Goal: Task Accomplishment & Management: Complete application form

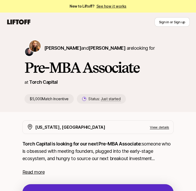
scroll to position [23, 0]
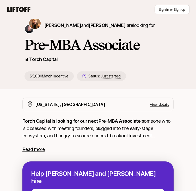
click at [88, 126] on p "Torch Capital is looking for our next Pre-MBA Associate: someone who is obsesse…" at bounding box center [97, 128] width 151 height 22
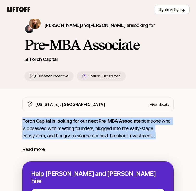
click at [88, 126] on p "Torch Capital is looking for our next Pre-MBA Associate: someone who is obsesse…" at bounding box center [97, 128] width 151 height 22
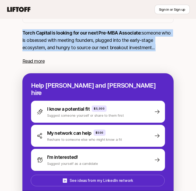
scroll to position [121, 0]
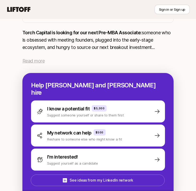
click at [38, 58] on span "Read more" at bounding box center [33, 60] width 22 height 5
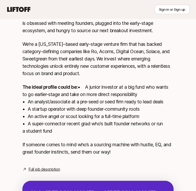
scroll to position [139, 0]
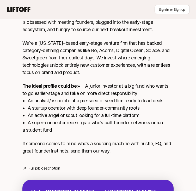
click at [73, 87] on p "The ideal profile could be: • A junior investor at a big fund who wants to go e…" at bounding box center [97, 107] width 151 height 51
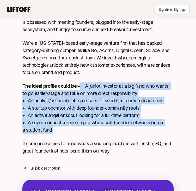
drag, startPoint x: 73, startPoint y: 87, endPoint x: 65, endPoint y: 126, distance: 39.5
click at [65, 126] on p "The ideal profile could be: • A junior investor at a big fund who wants to go e…" at bounding box center [97, 107] width 151 height 51
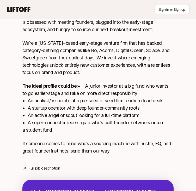
click at [65, 126] on p "The ideal profile could be: • A junior investor at a big fund who wants to go e…" at bounding box center [97, 107] width 151 height 51
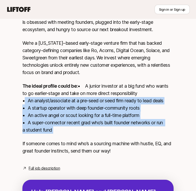
drag, startPoint x: 65, startPoint y: 126, endPoint x: 71, endPoint y: 95, distance: 30.9
click at [71, 95] on p "The ideal profile could be: • A junior investor at a big fund who wants to go e…" at bounding box center [97, 107] width 151 height 51
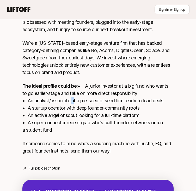
click at [71, 95] on p "The ideal profile could be: • A junior investor at a big fund who wants to go e…" at bounding box center [97, 107] width 151 height 51
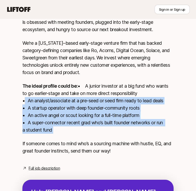
drag, startPoint x: 71, startPoint y: 95, endPoint x: 62, endPoint y: 122, distance: 28.0
click at [62, 122] on p "The ideal profile could be: • A junior investor at a big fund who wants to go e…" at bounding box center [97, 107] width 151 height 51
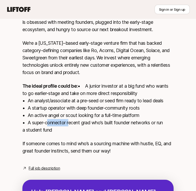
click at [62, 122] on p "The ideal profile could be: • A junior investor at a big fund who wants to go e…" at bounding box center [97, 107] width 151 height 51
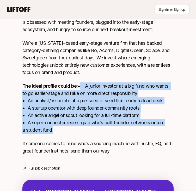
drag, startPoint x: 62, startPoint y: 122, endPoint x: 89, endPoint y: 90, distance: 41.6
click at [89, 90] on p "The ideal profile could be: • A junior investor at a big fund who wants to go e…" at bounding box center [97, 107] width 151 height 51
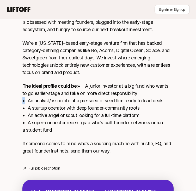
click at [89, 90] on p "The ideal profile could be: • A junior investor at a big fund who wants to go e…" at bounding box center [97, 107] width 151 height 51
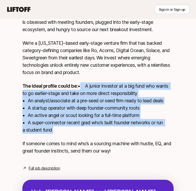
drag, startPoint x: 89, startPoint y: 90, endPoint x: 68, endPoint y: 126, distance: 41.4
click at [68, 126] on p "The ideal profile could be: • A junior investor at a big fund who wants to go e…" at bounding box center [97, 107] width 151 height 51
drag, startPoint x: 68, startPoint y: 126, endPoint x: 86, endPoint y: 89, distance: 40.6
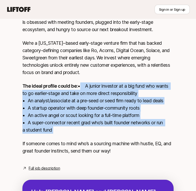
click at [86, 89] on p "The ideal profile could be: • A junior investor at a big fund who wants to go e…" at bounding box center [97, 107] width 151 height 51
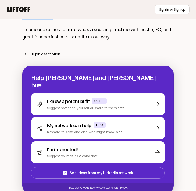
scroll to position [198, 0]
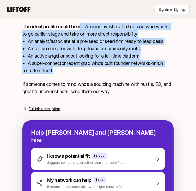
click at [47, 105] on link "Full job description" at bounding box center [44, 108] width 31 height 6
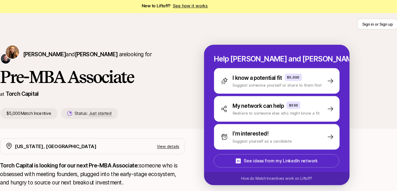
scroll to position [0, 0]
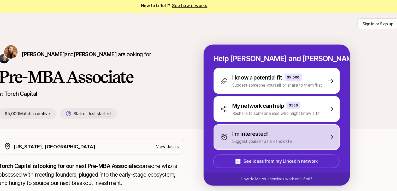
click at [200, 118] on div "I'm interested! Suggest yourself as a candidate" at bounding box center [286, 129] width 108 height 22
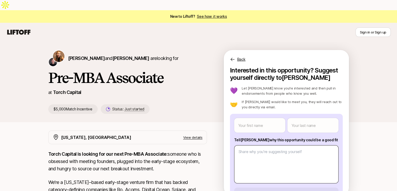
scroll to position [20, 0]
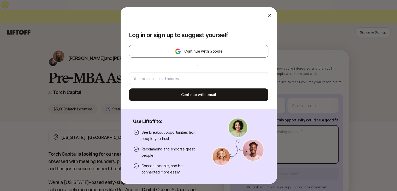
click at [200, 136] on body "New to Liftoff? See how it works Sign in or Sign up Sign in or Sign up [PERSON_…" at bounding box center [198, 95] width 397 height 191
type textarea "x"
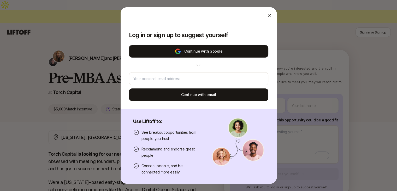
click at [200, 50] on button "Continue with Google" at bounding box center [198, 51] width 139 height 13
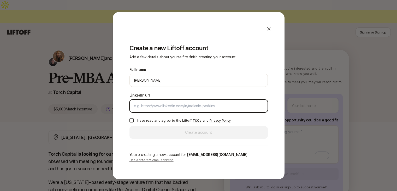
paste input "[URL][DOMAIN_NAME][PERSON_NAME]"
type input "[URL][DOMAIN_NAME][PERSON_NAME]"
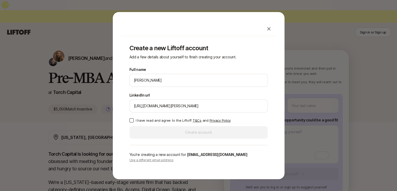
click at [159, 118] on p "I have read and agree to the Liftoff T&Cs and Privacy Policy" at bounding box center [183, 119] width 95 height 5
click at [134, 118] on button "I have read and agree to the Liftoff T&Cs and Privacy Policy" at bounding box center [131, 120] width 4 height 4
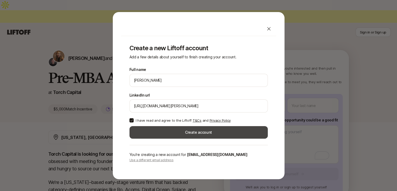
click at [162, 130] on button "Create account" at bounding box center [198, 132] width 138 height 13
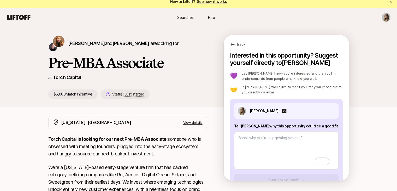
click at [200, 70] on p "Let [PERSON_NAME] know you’re interested and then pull in endorsements from peo…" at bounding box center [292, 75] width 101 height 10
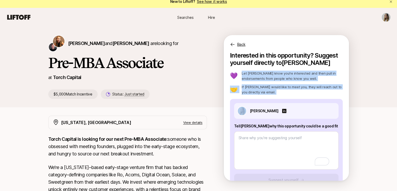
drag, startPoint x: 282, startPoint y: 64, endPoint x: 274, endPoint y: 80, distance: 17.3
click at [200, 80] on div "💜 Let [PERSON_NAME] know you’re interested and then pull in endorsements from p…" at bounding box center [286, 82] width 113 height 24
click at [200, 84] on p "If [PERSON_NAME] would like to meet you, they will reach out to you directly vi…" at bounding box center [292, 89] width 101 height 10
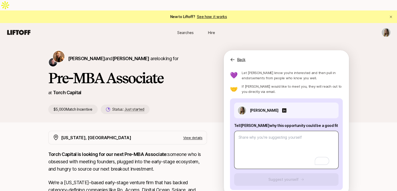
scroll to position [16, 0]
click at [200, 132] on textarea "To enrich screen reader interactions, please activate Accessibility in Grammarl…" at bounding box center [286, 150] width 104 height 38
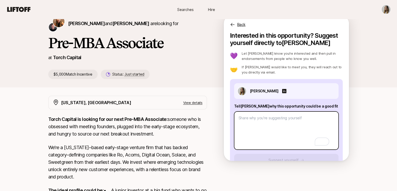
scroll to position [0, 0]
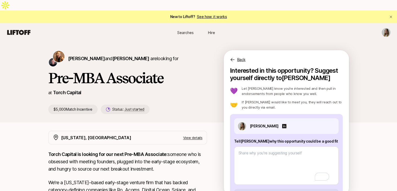
click at [200, 86] on p "Let [PERSON_NAME] know you’re interested and then pull in endorsements from peo…" at bounding box center [292, 91] width 101 height 10
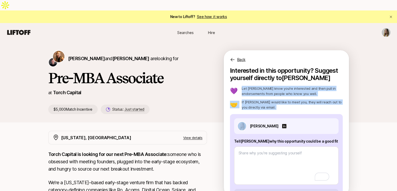
drag, startPoint x: 280, startPoint y: 82, endPoint x: 273, endPoint y: 95, distance: 14.6
click at [200, 95] on div "💜 Let [PERSON_NAME] know you’re interested and then pull in endorsements from p…" at bounding box center [286, 98] width 113 height 24
click at [200, 99] on p "If [PERSON_NAME] would like to meet you, they will reach out to you directly vi…" at bounding box center [292, 104] width 101 height 10
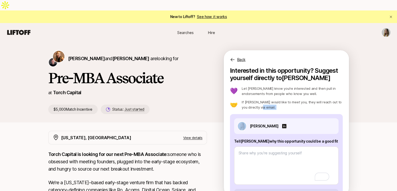
click at [200, 99] on p "If [PERSON_NAME] would like to meet you, they will reach out to you directly vi…" at bounding box center [292, 104] width 101 height 10
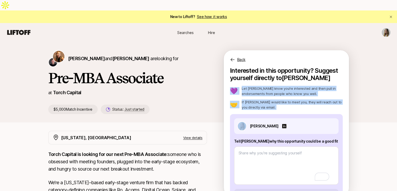
drag, startPoint x: 273, startPoint y: 95, endPoint x: 233, endPoint y: 76, distance: 44.4
click at [200, 86] on div "💜 Let [PERSON_NAME] know you’re interested and then pull in endorsements from p…" at bounding box center [286, 98] width 113 height 24
click at [200, 88] on div "💜 Let [PERSON_NAME] know you’re interested and then pull in endorsements from p…" at bounding box center [286, 98] width 113 height 24
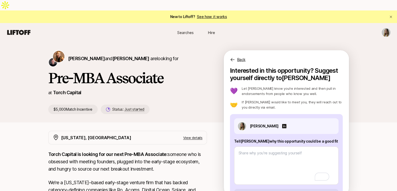
scroll to position [16, 0]
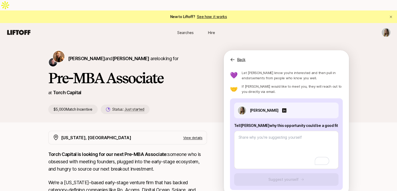
click at [200, 57] on icon at bounding box center [232, 59] width 5 height 5
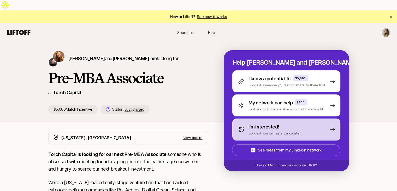
click at [200, 123] on p "I'm interested!" at bounding box center [263, 126] width 31 height 7
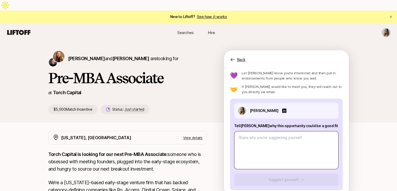
scroll to position [1, 0]
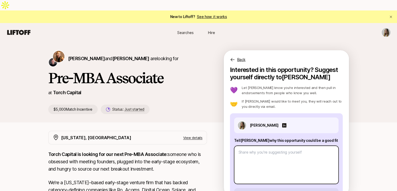
click at [200, 145] on textarea at bounding box center [286, 164] width 104 height 38
paste textarea "1. What investment thesis are you most excited about? 2. What are three compani…"
type textarea "x"
type textarea "1. What investment thesis are you most excited about? 2. What are three compani…"
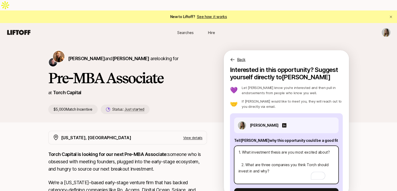
scroll to position [0, 0]
type textarea "x"
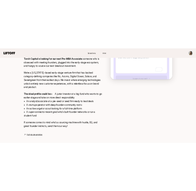
scroll to position [121, 0]
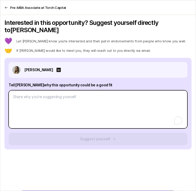
click at [62, 98] on textarea "To enrich screen reader interactions, please activate Accessibility in Grammarl…" at bounding box center [98, 109] width 179 height 38
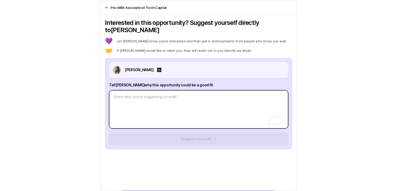
scroll to position [103, 0]
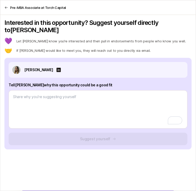
click at [68, 38] on p "Let [PERSON_NAME] know you’re interested and then pull in endorsements from peo…" at bounding box center [101, 40] width 170 height 5
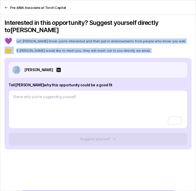
drag, startPoint x: 68, startPoint y: 32, endPoint x: 65, endPoint y: 39, distance: 7.9
click at [65, 39] on div "💜 Let [PERSON_NAME] know you’re interested and then pull in endorsements from p…" at bounding box center [97, 46] width 187 height 16
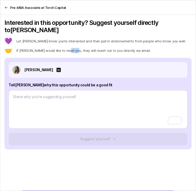
click at [65, 39] on div "💜 Let [PERSON_NAME] know you’re interested and then pull in endorsements from p…" at bounding box center [97, 46] width 187 height 16
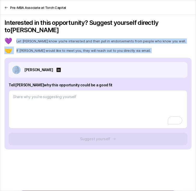
drag, startPoint x: 65, startPoint y: 39, endPoint x: 63, endPoint y: 32, distance: 7.3
click at [63, 38] on div "💜 Let [PERSON_NAME] know you’re interested and then pull in endorsements from p…" at bounding box center [97, 46] width 187 height 16
click at [63, 38] on p "Let [PERSON_NAME] know you’re interested and then pull in endorsements from peo…" at bounding box center [101, 40] width 170 height 5
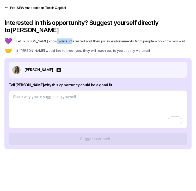
click at [63, 38] on p "Let [PERSON_NAME] know you’re interested and then pull in endorsements from peo…" at bounding box center [101, 40] width 170 height 5
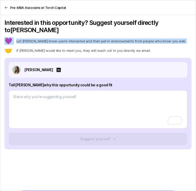
drag, startPoint x: 63, startPoint y: 32, endPoint x: 7, endPoint y: 31, distance: 56.1
click at [7, 38] on div "💜 Let [PERSON_NAME] know you’re interested and then pull in endorsements from p…" at bounding box center [97, 41] width 187 height 6
click at [7, 38] on p "💜" at bounding box center [8, 41] width 8 height 6
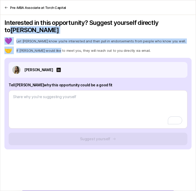
drag, startPoint x: 7, startPoint y: 31, endPoint x: 53, endPoint y: 47, distance: 49.1
click at [53, 47] on div "Interested in this opportunity? Suggest yourself directly to [PERSON_NAME] 💜 Le…" at bounding box center [97, 84] width 187 height 130
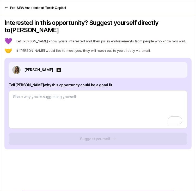
type textarea "x"
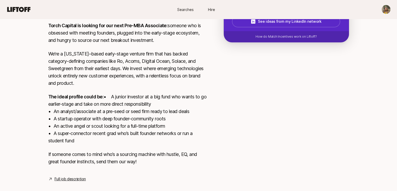
scroll to position [133, 0]
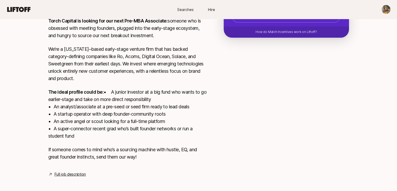
click at [77, 171] on link "Full job description" at bounding box center [70, 174] width 31 height 6
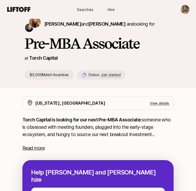
scroll to position [34, 0]
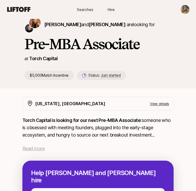
click at [41, 145] on span "Read more" at bounding box center [33, 147] width 22 height 5
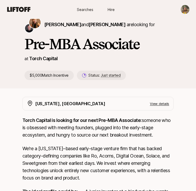
scroll to position [103, 0]
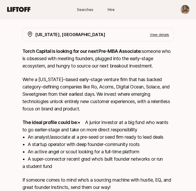
click at [68, 103] on div "Torch Capital is looking for our next Pre-MBA Associate: someone who is obsesse…" at bounding box center [97, 122] width 151 height 149
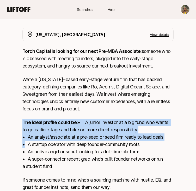
drag, startPoint x: 68, startPoint y: 103, endPoint x: 64, endPoint y: 135, distance: 32.5
click at [64, 135] on div "Torch Capital is looking for our next Pre-MBA Associate: someone who is obsesse…" at bounding box center [97, 122] width 151 height 149
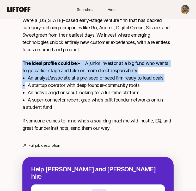
scroll to position [162, 0]
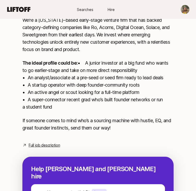
click at [64, 135] on div "New York, NY View details Torch Capital is looking for our next Pre-MBA Associa…" at bounding box center [97, 58] width 151 height 180
click at [92, 60] on p "The ideal profile could be: • A junior investor at a big fund who wants to go e…" at bounding box center [97, 84] width 151 height 51
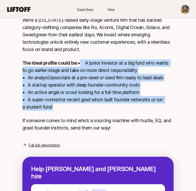
drag, startPoint x: 92, startPoint y: 60, endPoint x: 80, endPoint y: 99, distance: 41.0
click at [80, 99] on p "The ideal profile could be: • A junior investor at a big fund who wants to go e…" at bounding box center [97, 84] width 151 height 51
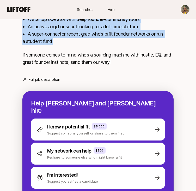
scroll to position [229, 0]
